Goal: Task Accomplishment & Management: Complete application form

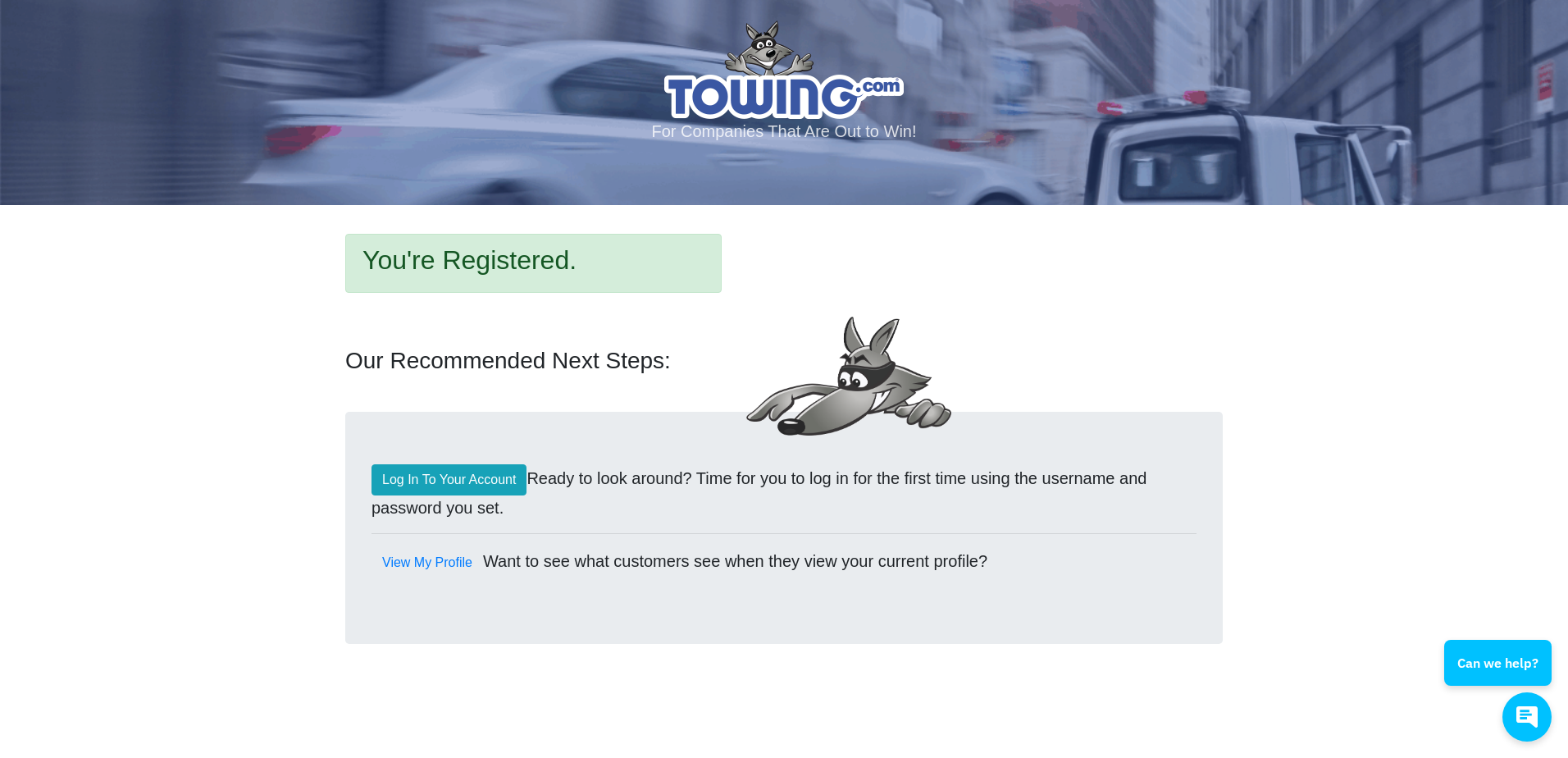
click at [448, 462] on div "Log In To Your Account Ready to look around? Time for you to log in for the fir…" at bounding box center [784, 528] width 877 height 232
click at [448, 479] on link "Log In To Your Account" at bounding box center [449, 480] width 155 height 31
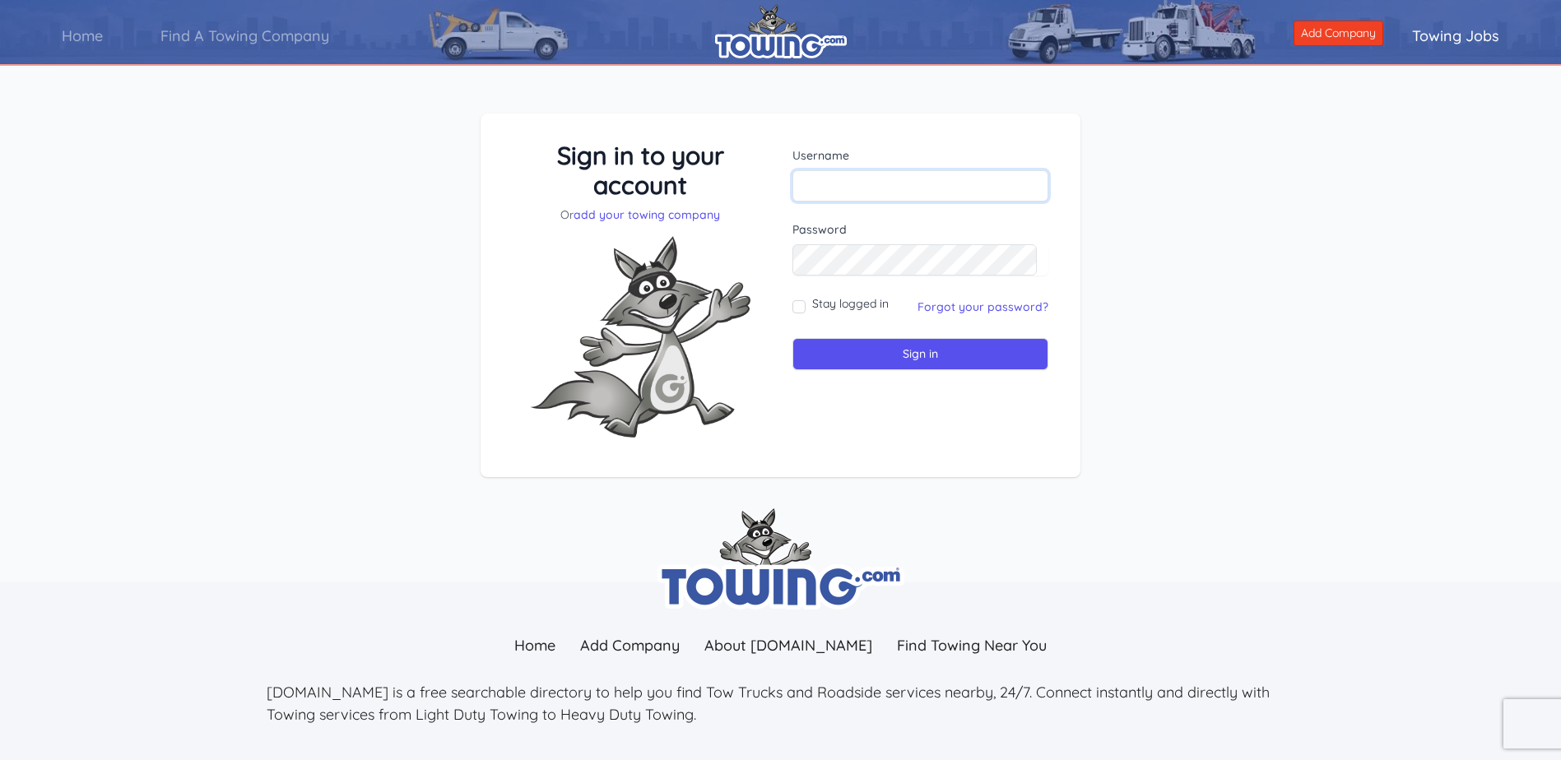
type input "longoriabrosinc@gmail.com"
click at [799, 308] on input "Stay logged in" at bounding box center [798, 306] width 13 height 13
checkbox input "true"
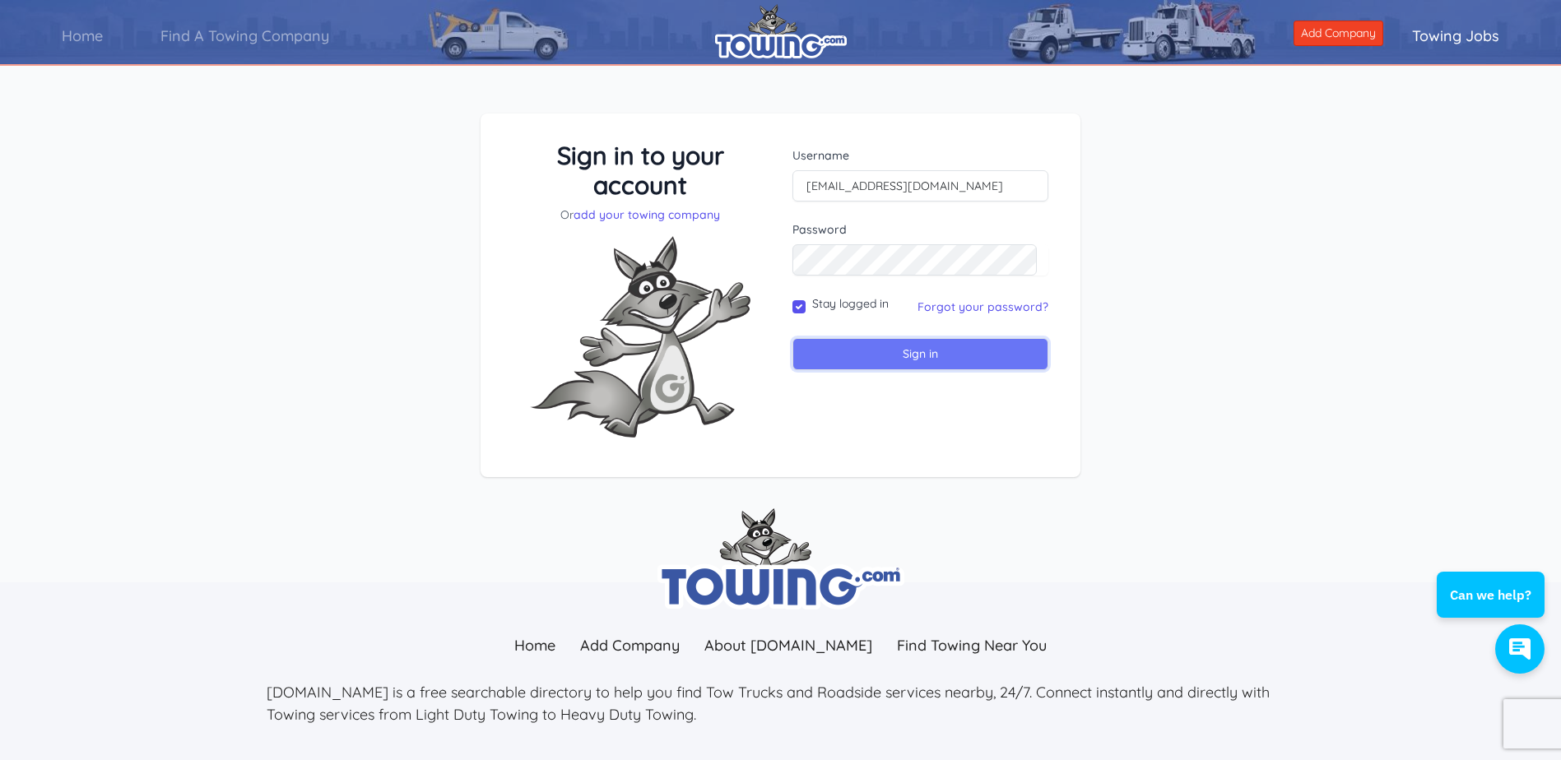
click at [859, 345] on input "Sign in" at bounding box center [920, 354] width 256 height 32
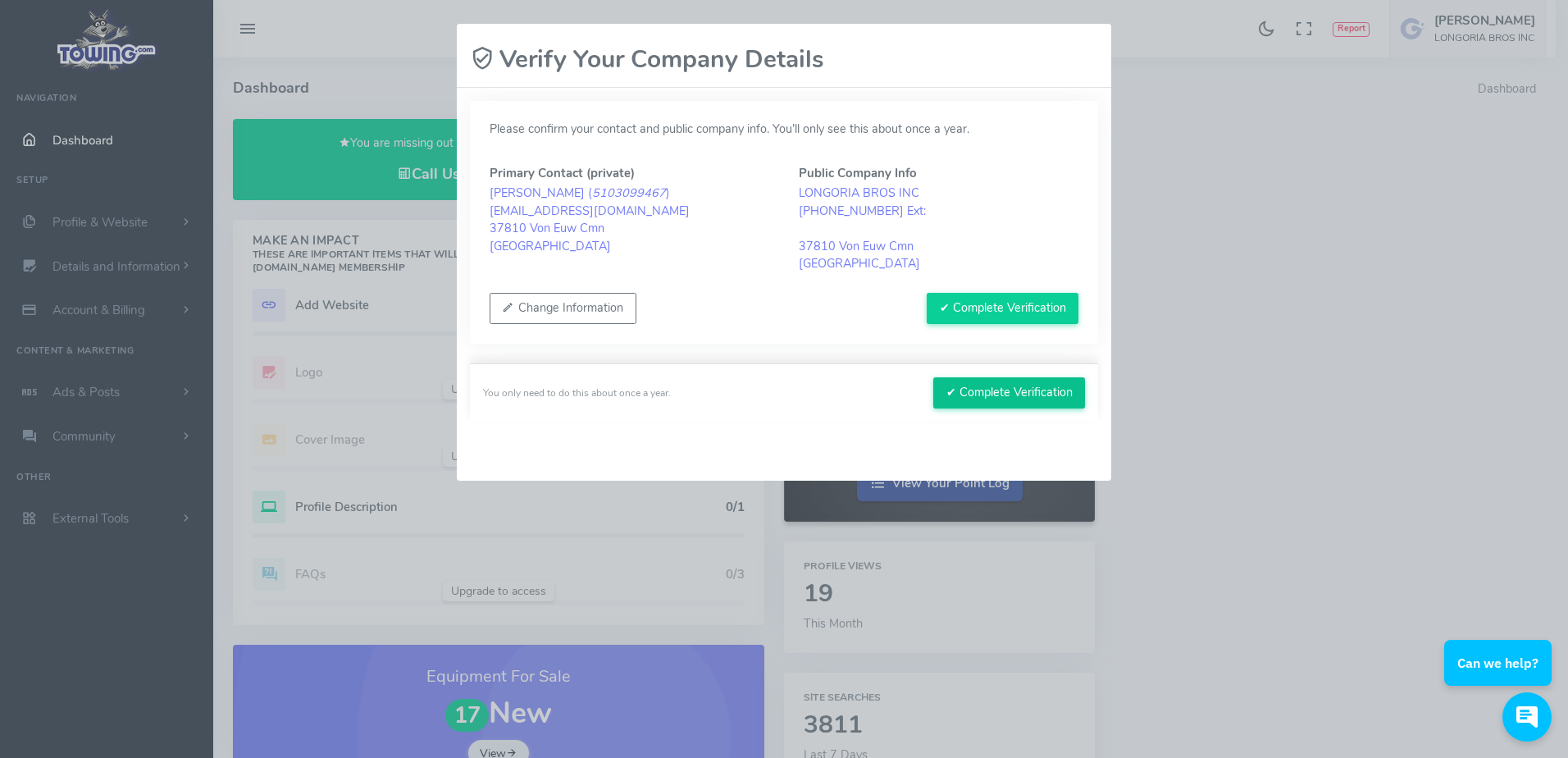
click at [1006, 401] on button "✔ Complete Verification" at bounding box center [1009, 392] width 152 height 31
click at [1013, 311] on button "✔ Complete Verification" at bounding box center [1003, 308] width 152 height 31
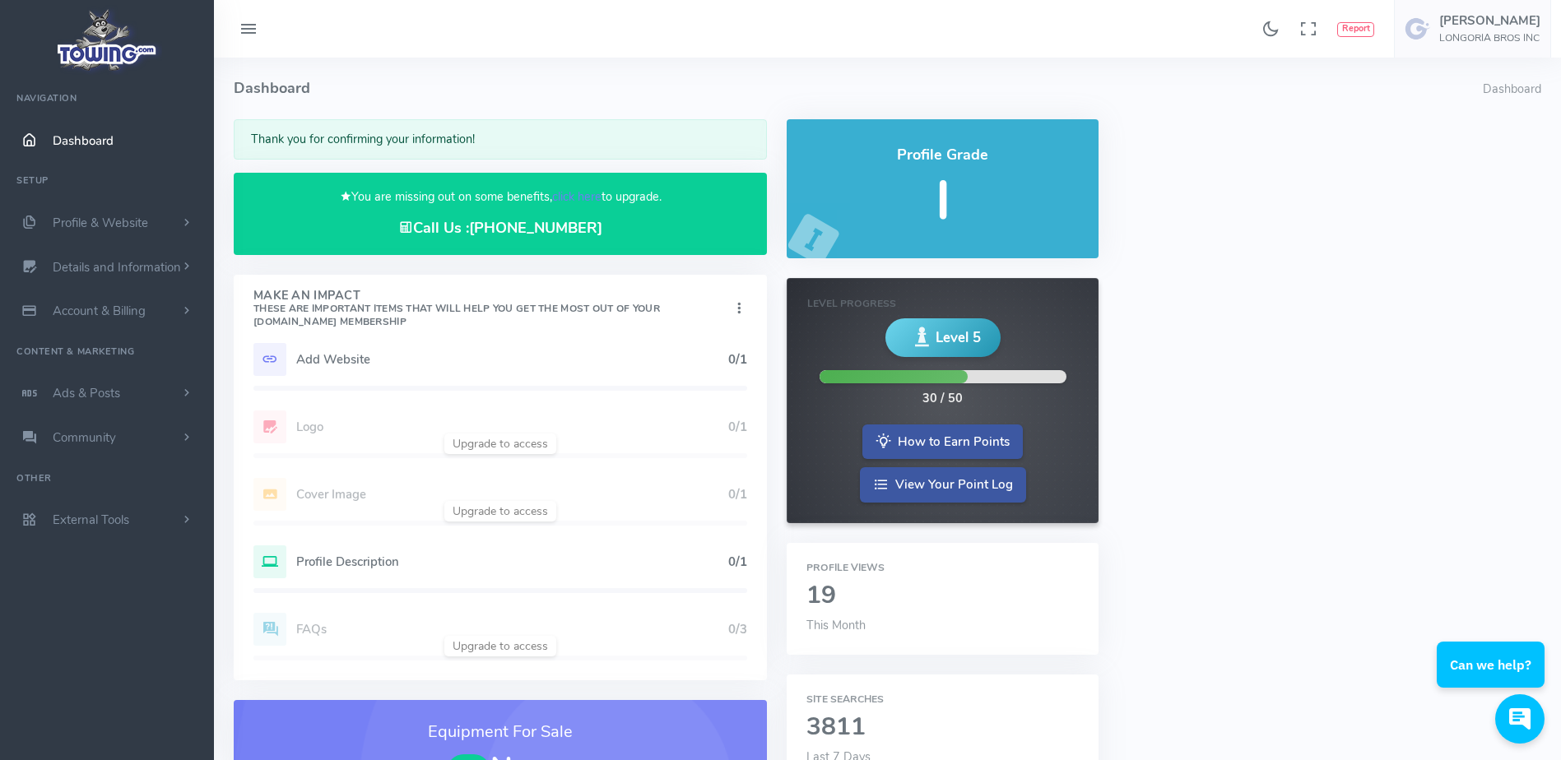
click at [269, 355] on icon at bounding box center [269, 359] width 33 height 33
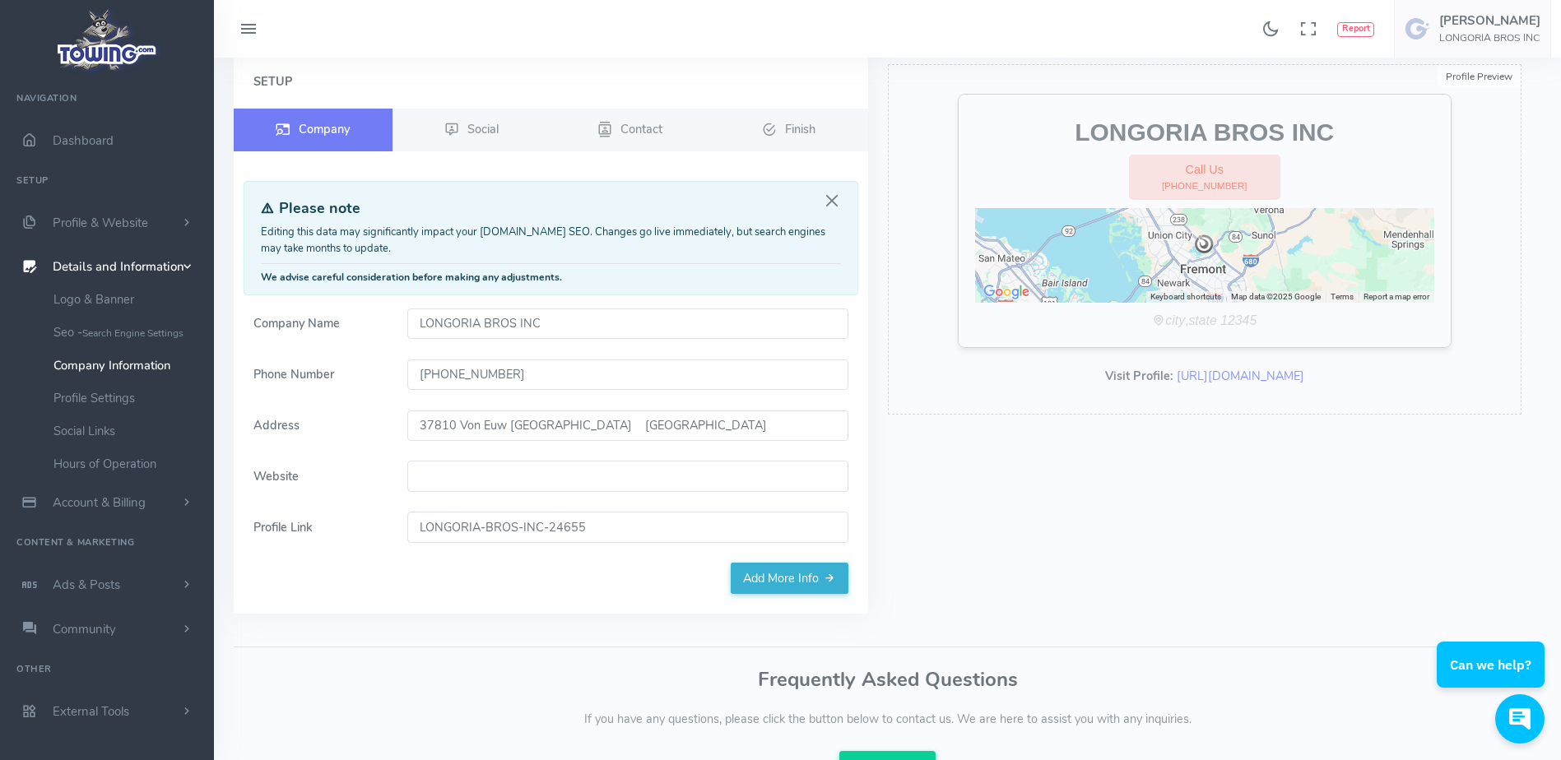
scroll to position [82, 0]
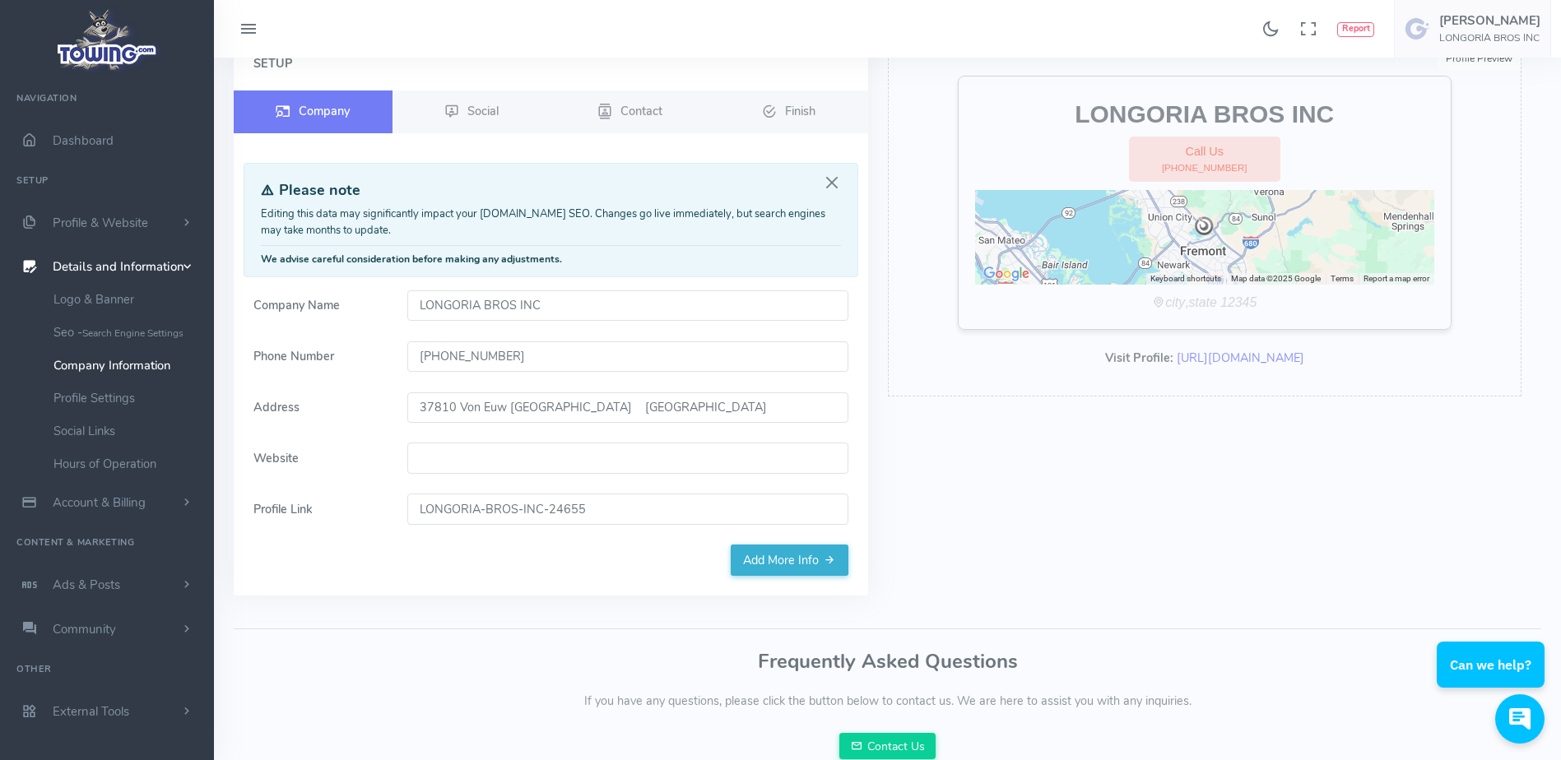
click at [564, 467] on input "Website" at bounding box center [627, 458] width 441 height 31
